Goal: Transaction & Acquisition: Purchase product/service

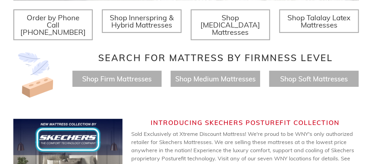
scroll to position [0, 346]
click at [244, 93] on div "Search for Mattress by Firmness Level Shop Firm Mattresses Shop Medium Mattress…" at bounding box center [216, 75] width 296 height 55
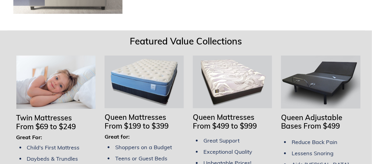
scroll to position [455, 0]
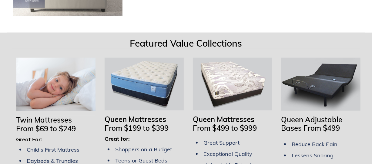
click at [323, 119] on span "Queen Adjustable Bases From $499" at bounding box center [311, 124] width 61 height 18
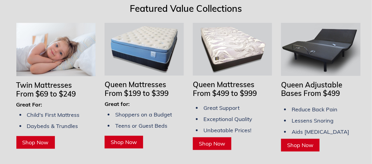
scroll to position [515, 0]
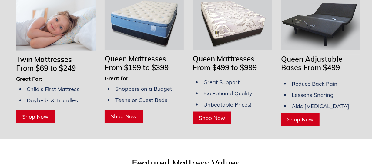
click at [306, 116] on span "Shop Now" at bounding box center [300, 119] width 26 height 7
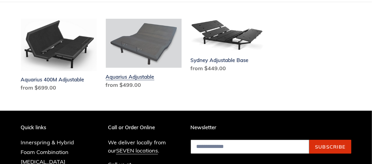
scroll to position [152, 0]
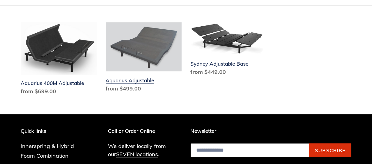
click at [135, 79] on link "Aquarius Adjustable" at bounding box center [144, 58] width 76 height 72
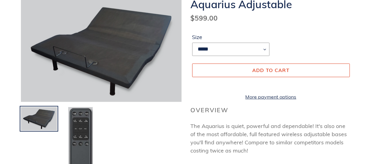
scroll to position [61, 0]
